Goal: Information Seeking & Learning: Learn about a topic

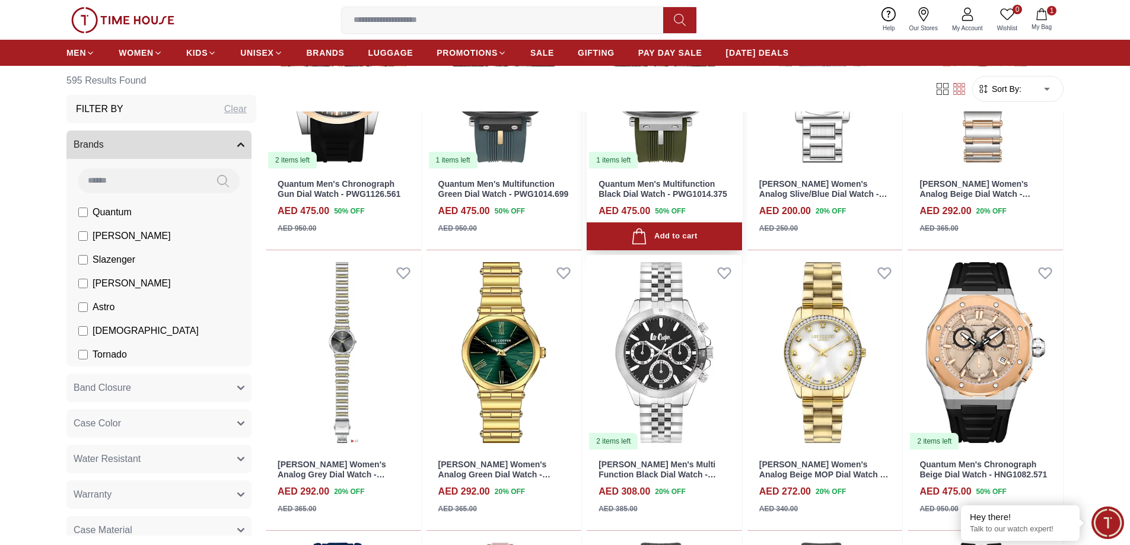
scroll to position [593, 0]
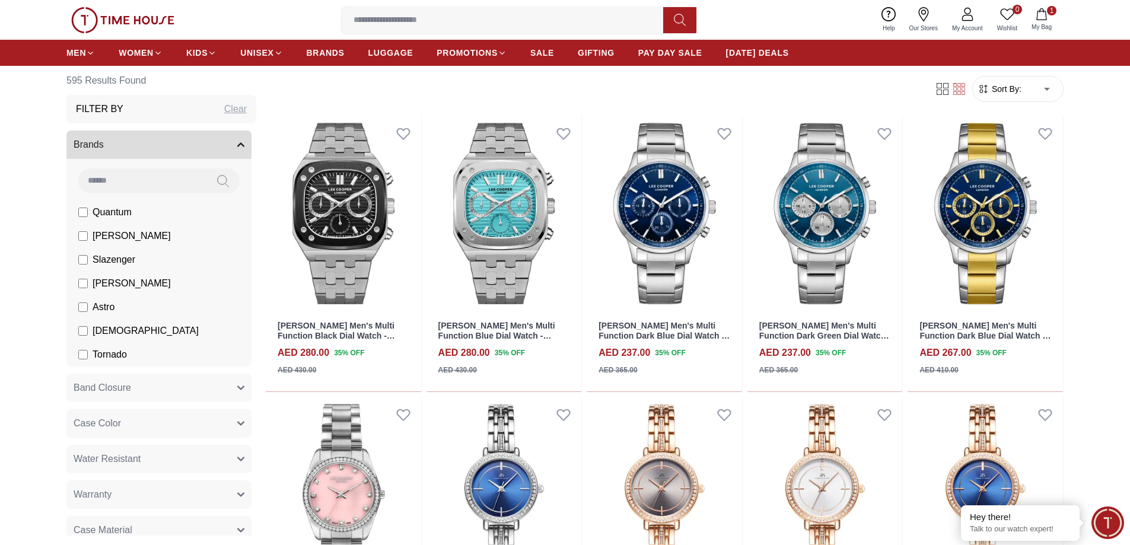
scroll to position [2372, 0]
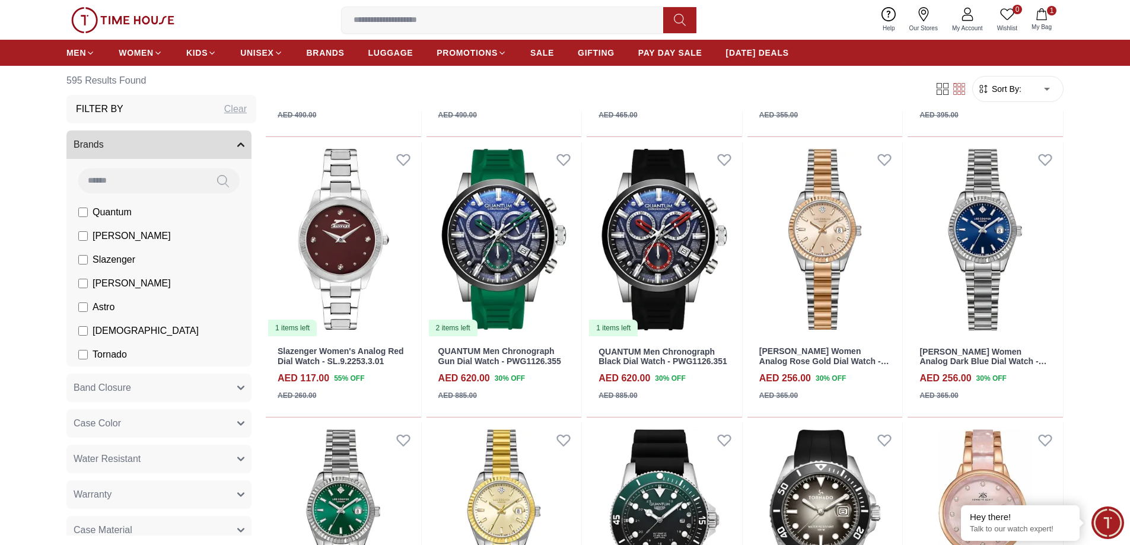
scroll to position [3914, 0]
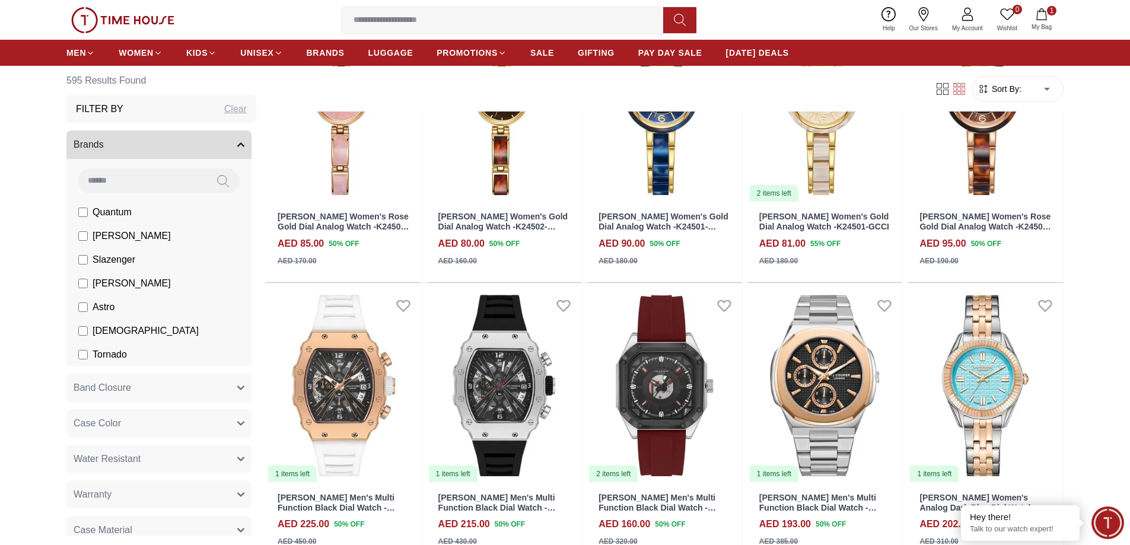
scroll to position [4685, 0]
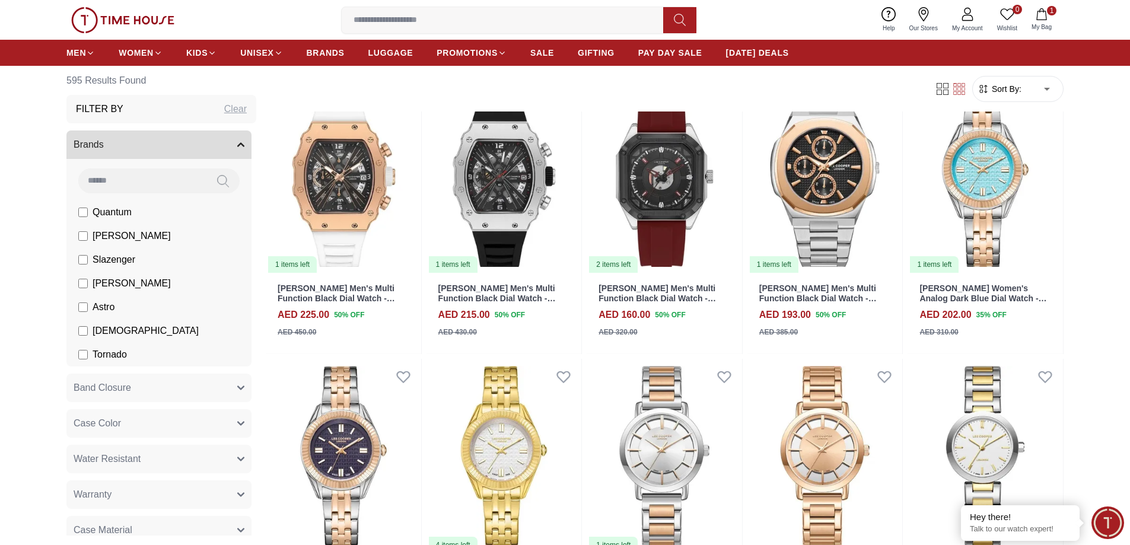
click at [89, 227] on li "[PERSON_NAME]" at bounding box center [161, 236] width 180 height 24
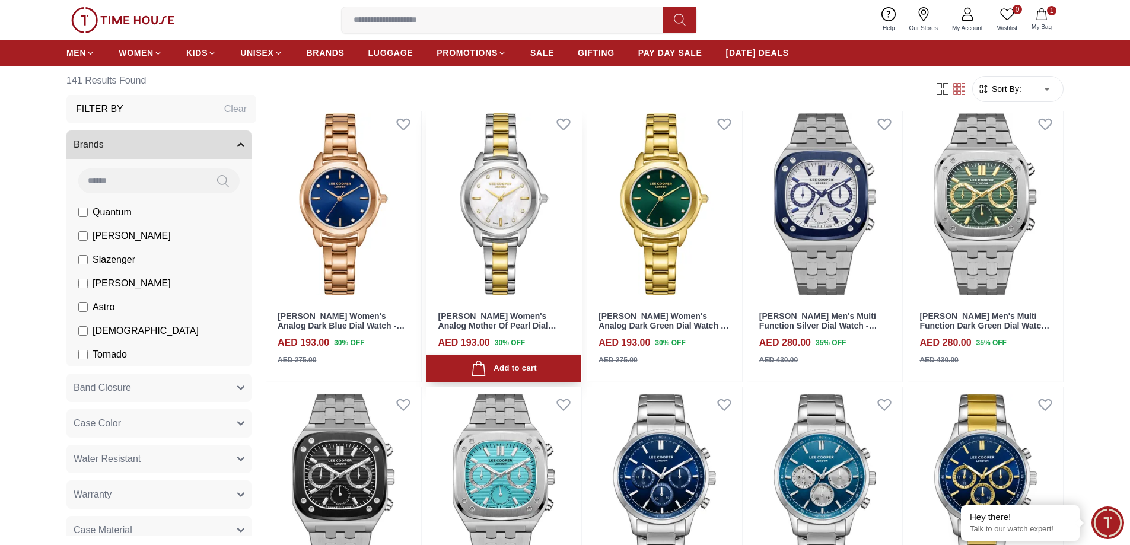
scroll to position [1245, 0]
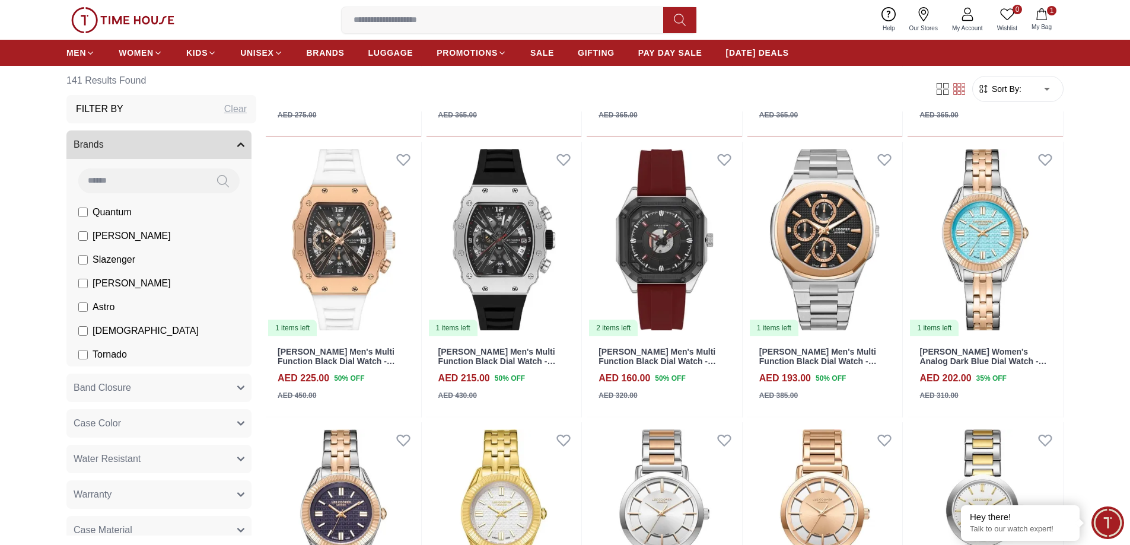
scroll to position [1839, 0]
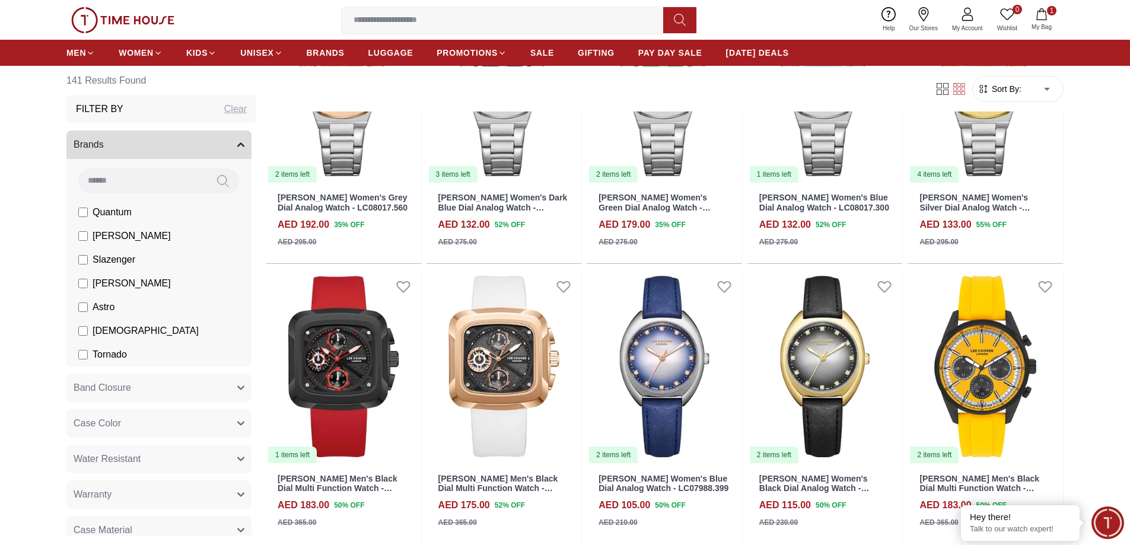
scroll to position [5338, 0]
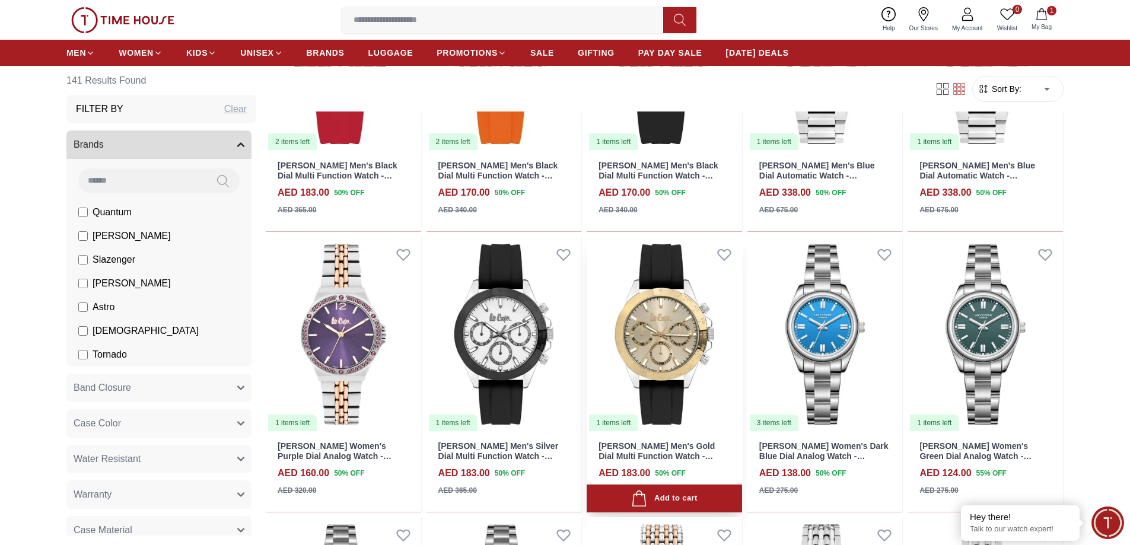
scroll to position [6227, 0]
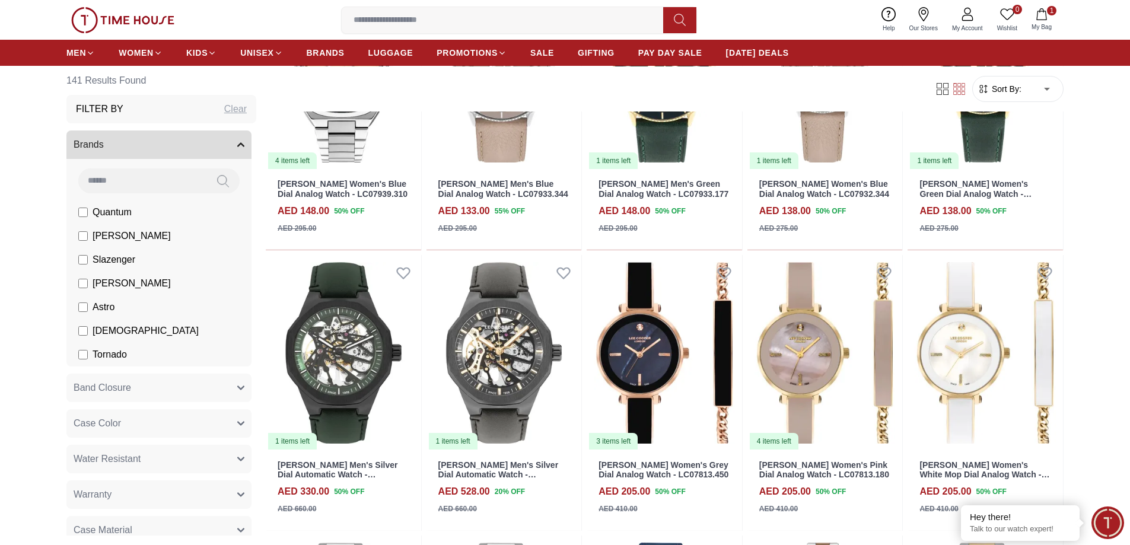
scroll to position [7058, 0]
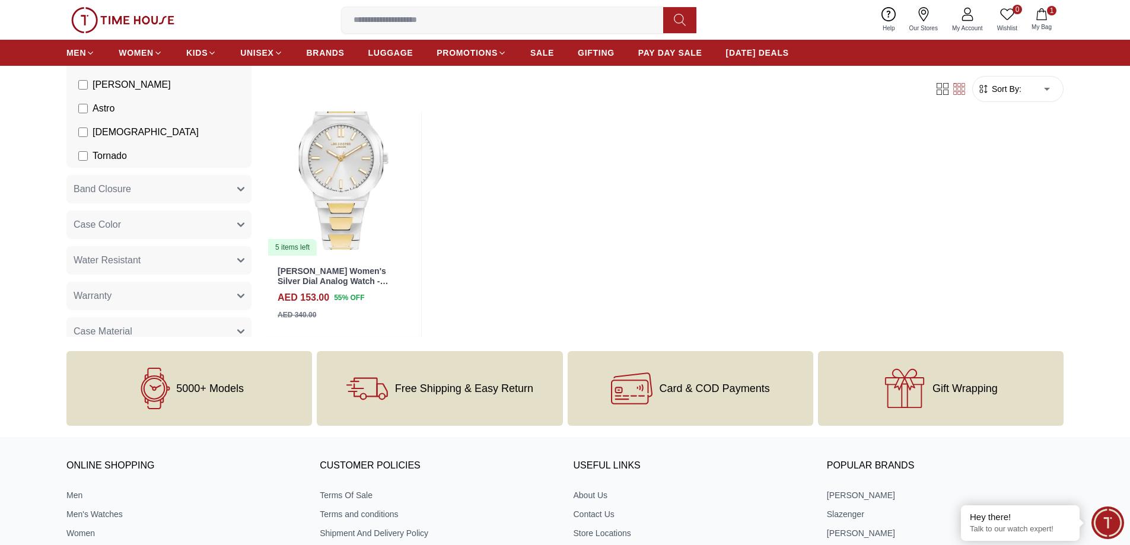
scroll to position [8362, 0]
